Goal: Navigation & Orientation: Find specific page/section

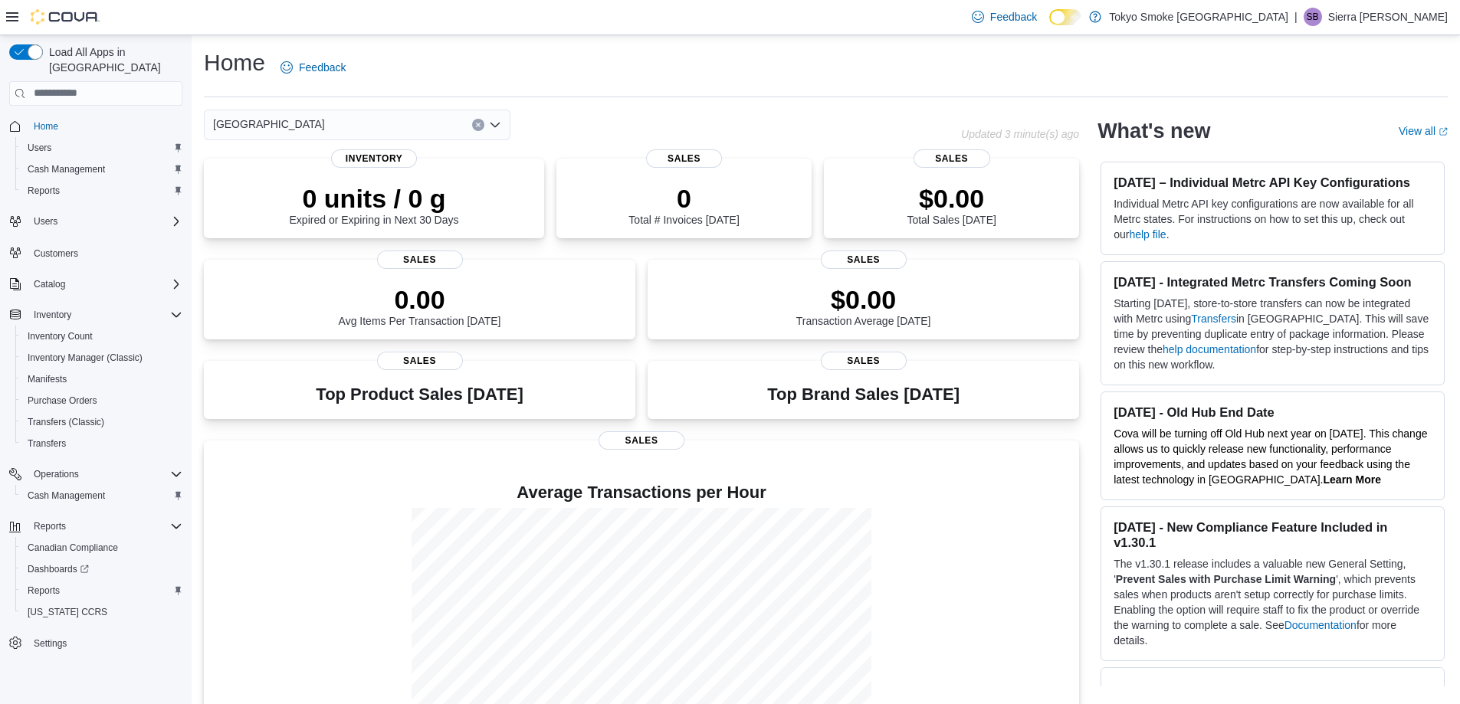
click at [1418, 33] on div "Feedback Dark Mode Tokyo Smoke [GEOGRAPHIC_DATA] | [PERSON_NAME] [PERSON_NAME]" at bounding box center [1206, 17] width 494 height 34
click at [1415, 14] on p "Sierra [PERSON_NAME]" at bounding box center [1388, 17] width 120 height 18
click at [1335, 149] on span "Sign Out" at bounding box center [1348, 149] width 41 height 15
